Goal: Information Seeking & Learning: Learn about a topic

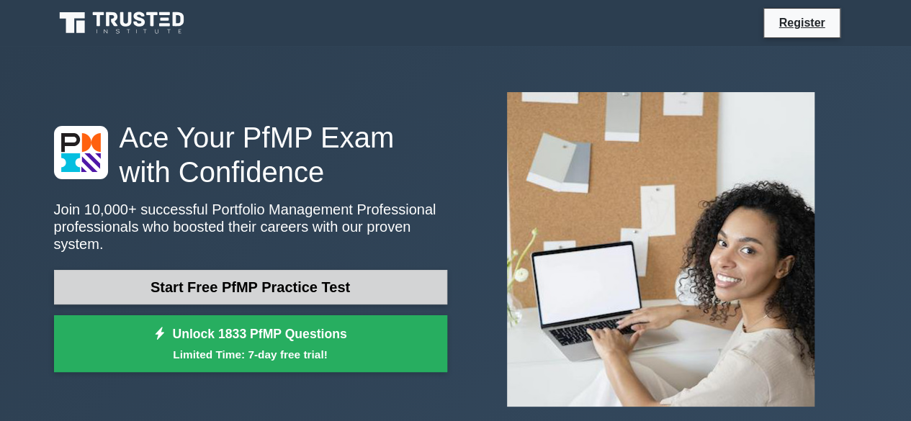
click at [373, 277] on link "Start Free PfMP Practice Test" at bounding box center [250, 287] width 393 height 35
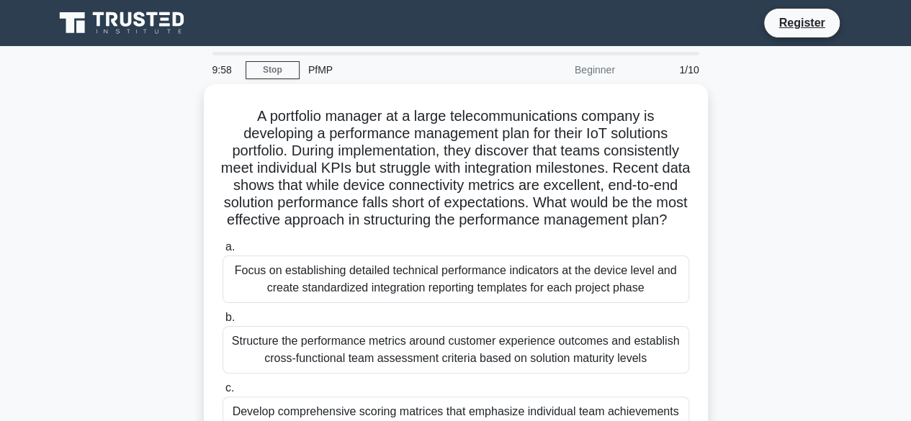
scroll to position [191, 0]
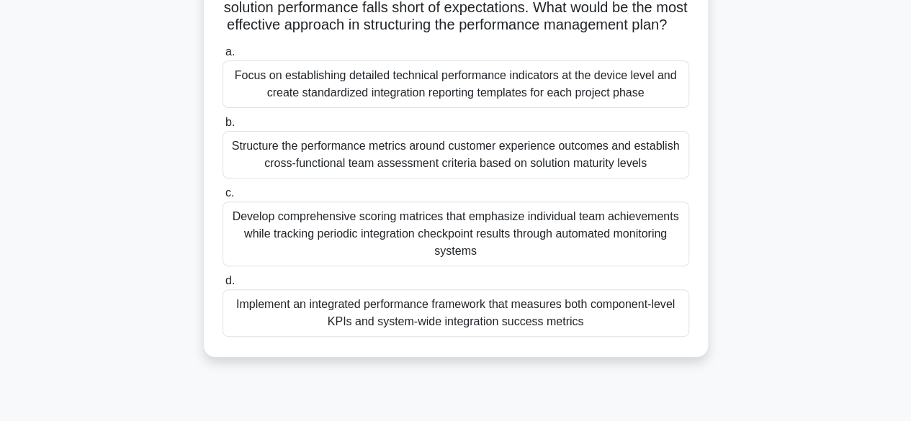
click at [387, 140] on label "b. Structure the performance metrics around customer experience outcomes and es…" at bounding box center [455, 146] width 466 height 65
click at [222, 127] on input "b. Structure the performance metrics around customer experience outcomes and es…" at bounding box center [222, 122] width 0 height 9
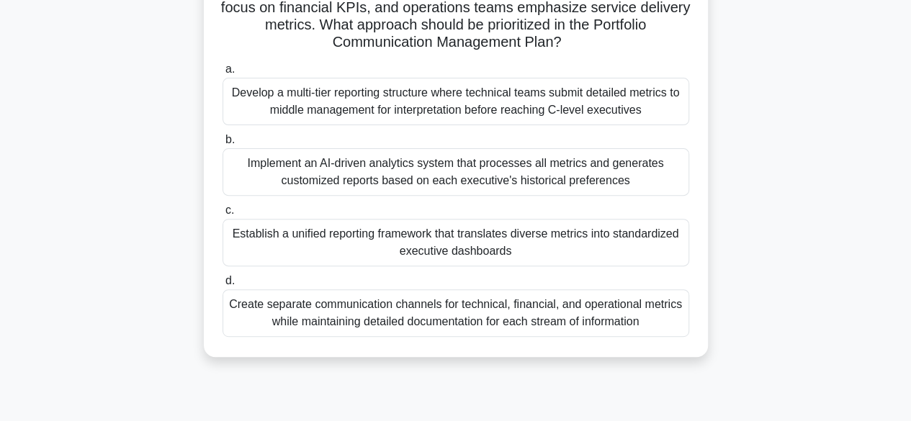
click at [389, 102] on div "Develop a multi-tier reporting structure where technical teams submit detailed …" at bounding box center [455, 102] width 466 height 48
click at [222, 74] on input "a. Develop a multi-tier reporting structure where technical teams submit detail…" at bounding box center [222, 69] width 0 height 9
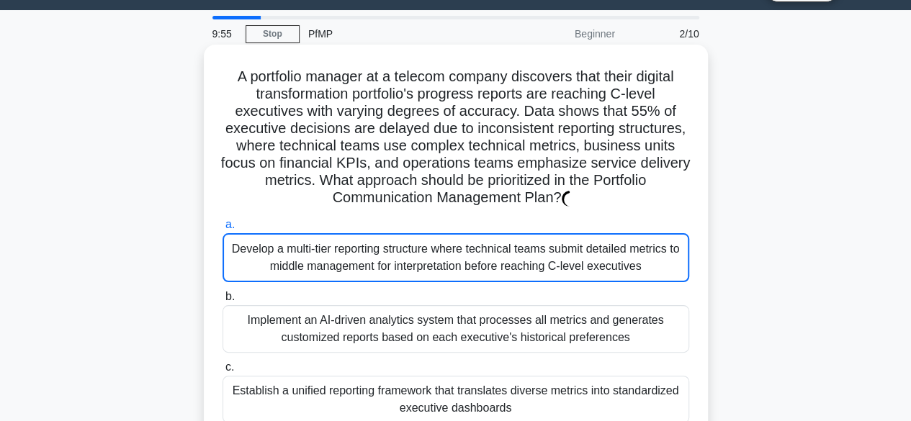
scroll to position [0, 0]
